Goal: Use online tool/utility: Use online tool/utility

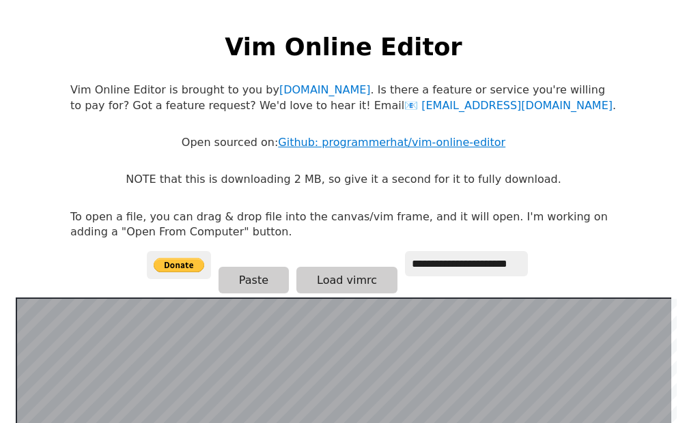
click at [391, 143] on link "Github: programmerhat/vim-online-editor" at bounding box center [391, 142] width 227 height 13
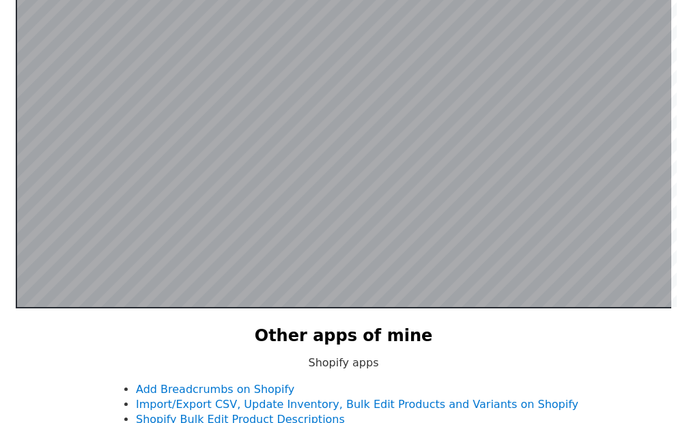
scroll to position [478, 0]
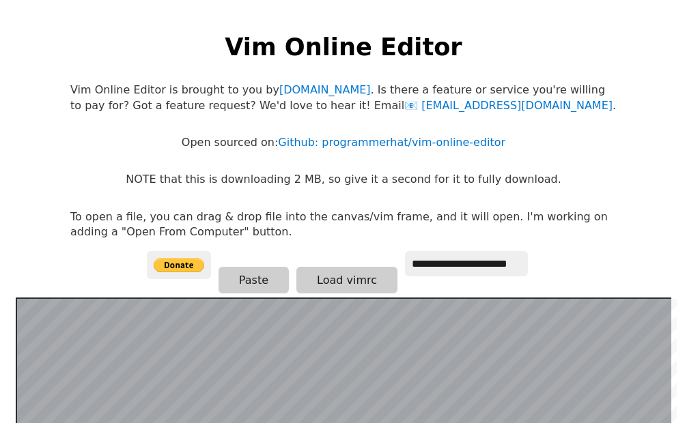
scroll to position [137, 0]
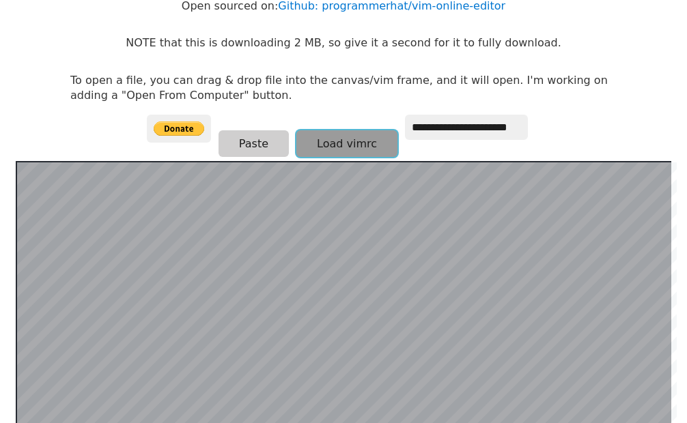
click at [342, 141] on button "Load vimrc" at bounding box center [346, 143] width 101 height 27
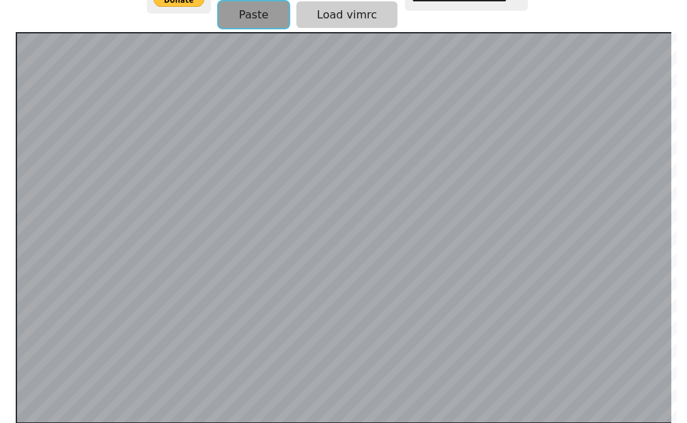
click at [231, 18] on button "Paste" at bounding box center [254, 14] width 70 height 27
